Goal: Task Accomplishment & Management: Manage account settings

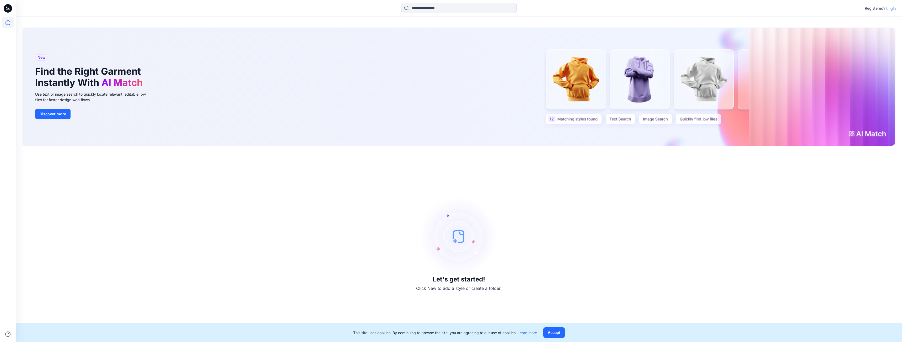
click at [890, 11] on div "Registered? Login" at bounding box center [879, 8] width 31 height 6
click at [889, 10] on p "Login" at bounding box center [890, 9] width 9 height 6
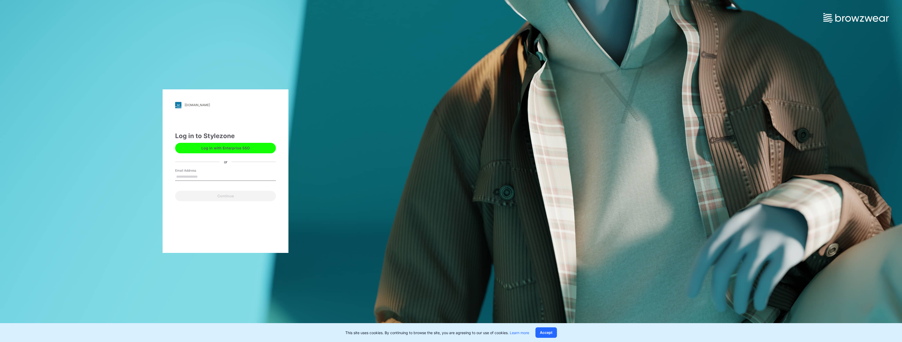
click at [200, 177] on input "Email Address" at bounding box center [225, 177] width 101 height 8
type input "**********"
click at [210, 194] on button "Continue" at bounding box center [225, 196] width 101 height 10
click at [225, 199] on button "Continue" at bounding box center [225, 196] width 101 height 10
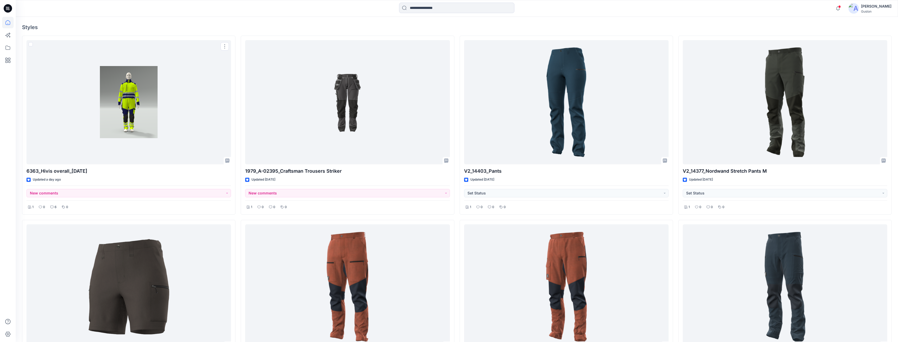
scroll to position [79, 0]
